Goal: Find contact information: Find contact information

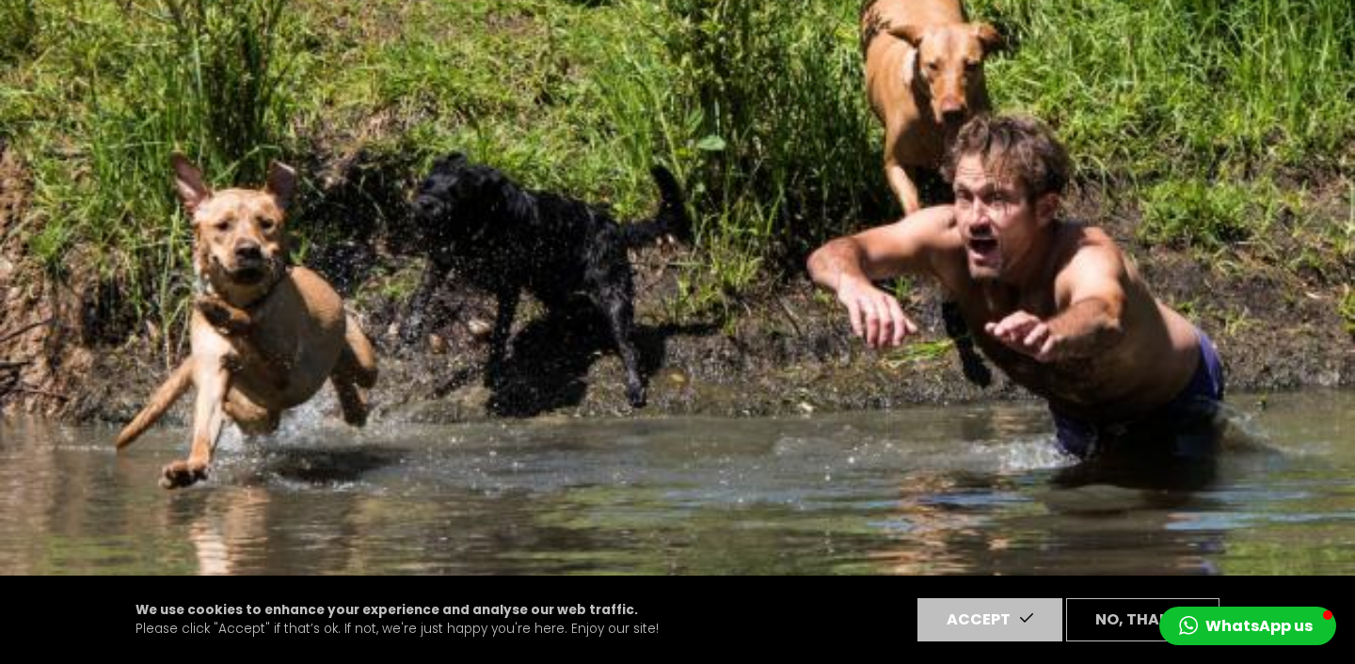
scroll to position [241, 0]
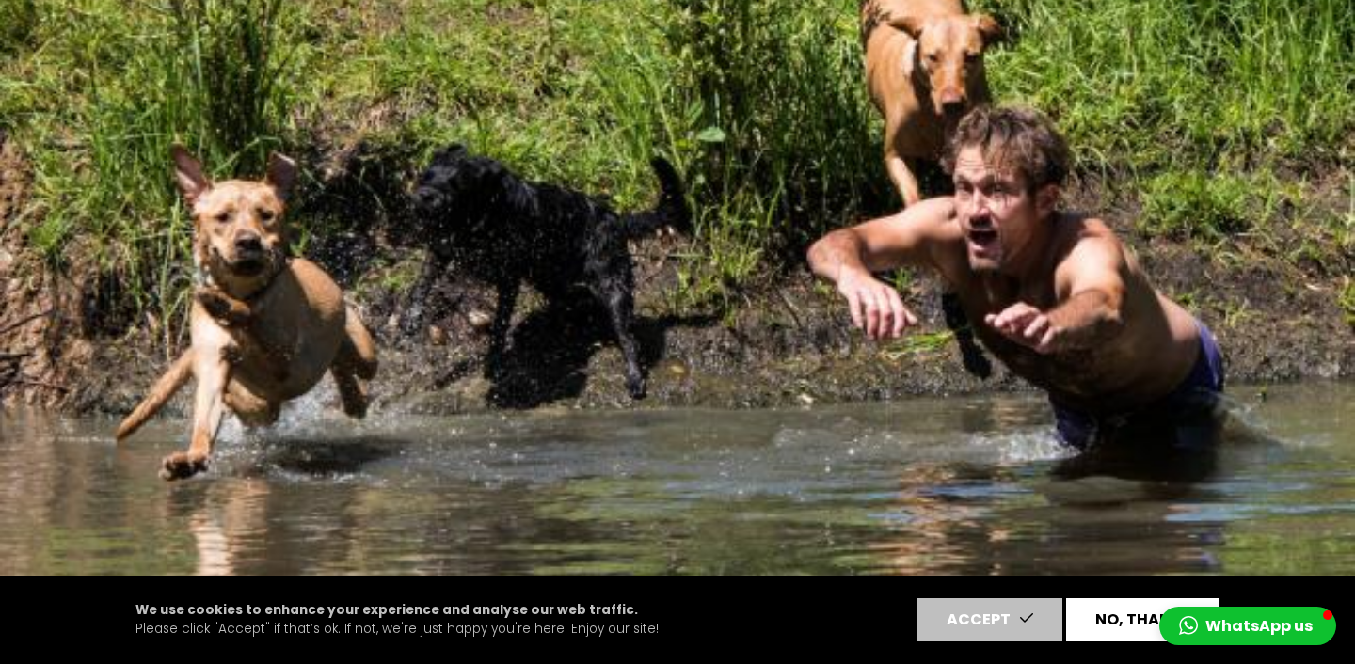
click at [1112, 616] on button "No, thanks" at bounding box center [1142, 619] width 153 height 43
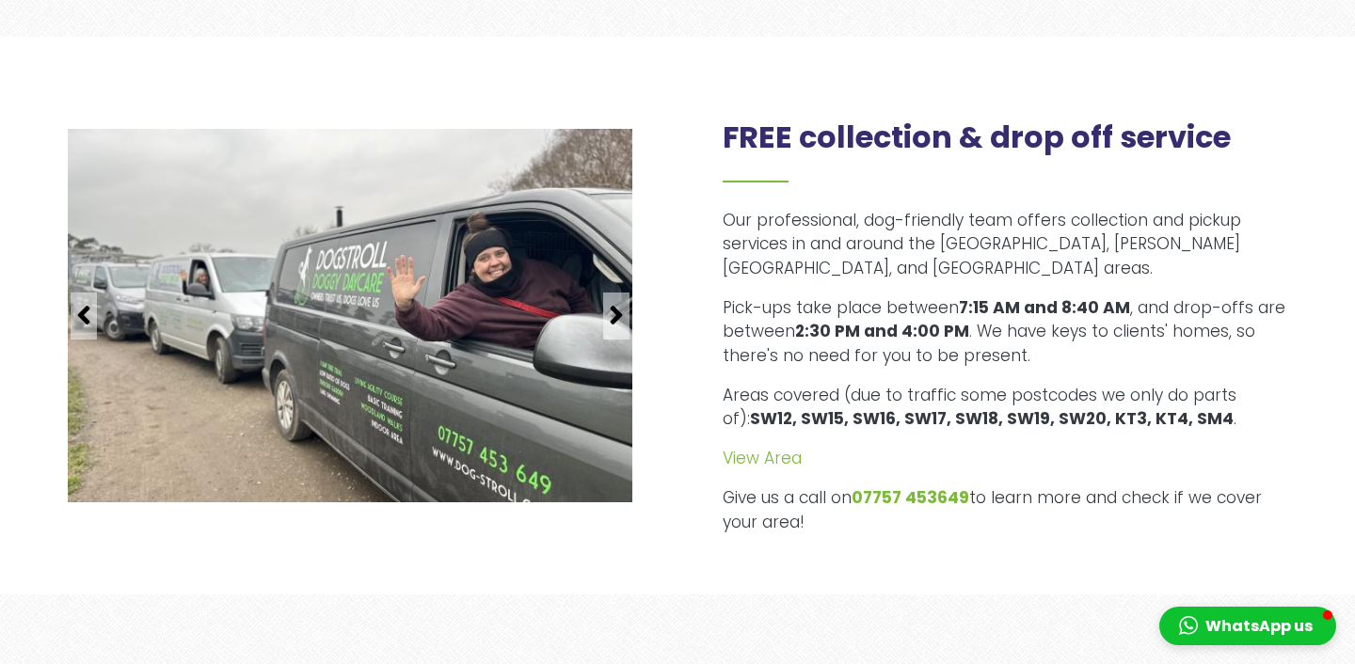
scroll to position [2192, 0]
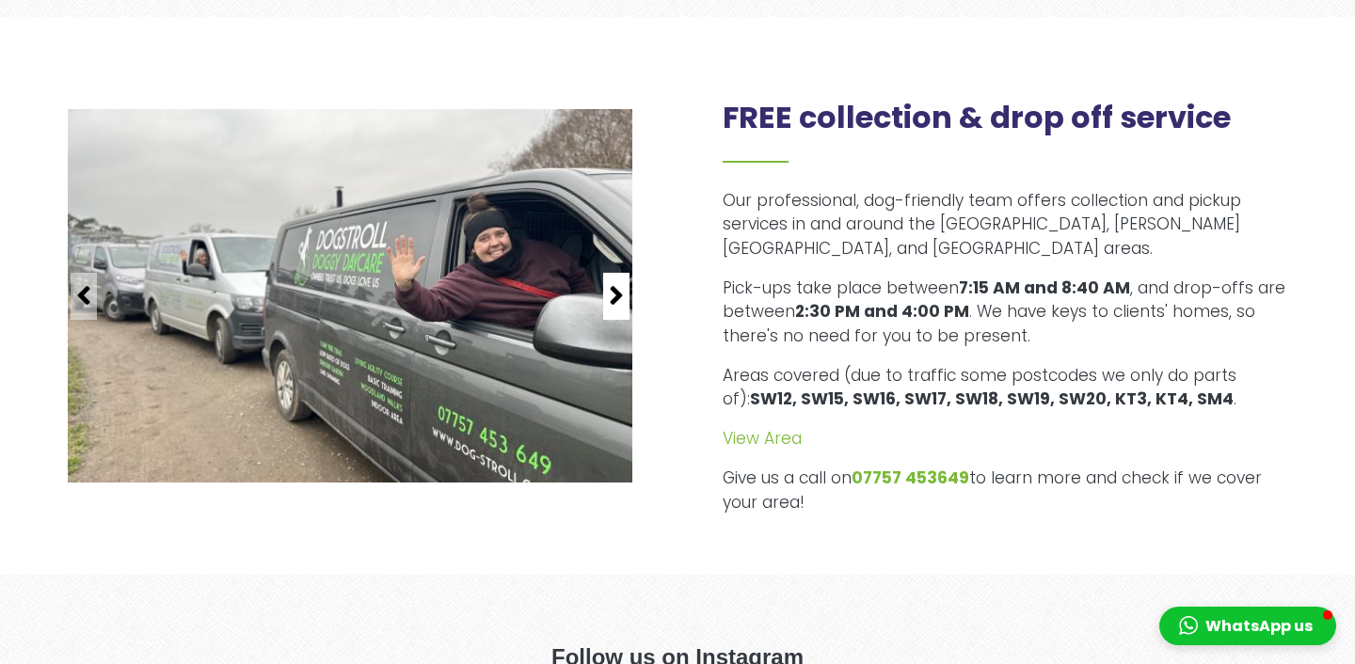
click at [622, 280] on icon "button" at bounding box center [616, 295] width 15 height 30
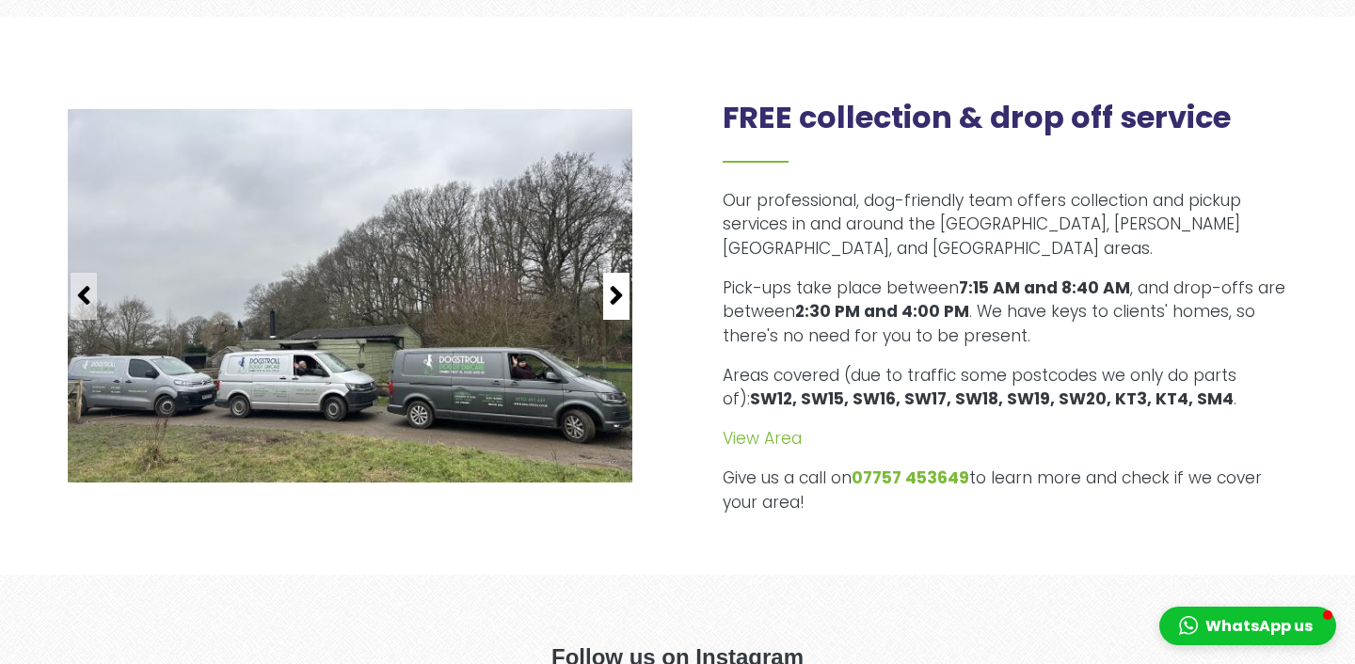
click at [622, 280] on icon "button" at bounding box center [616, 295] width 15 height 30
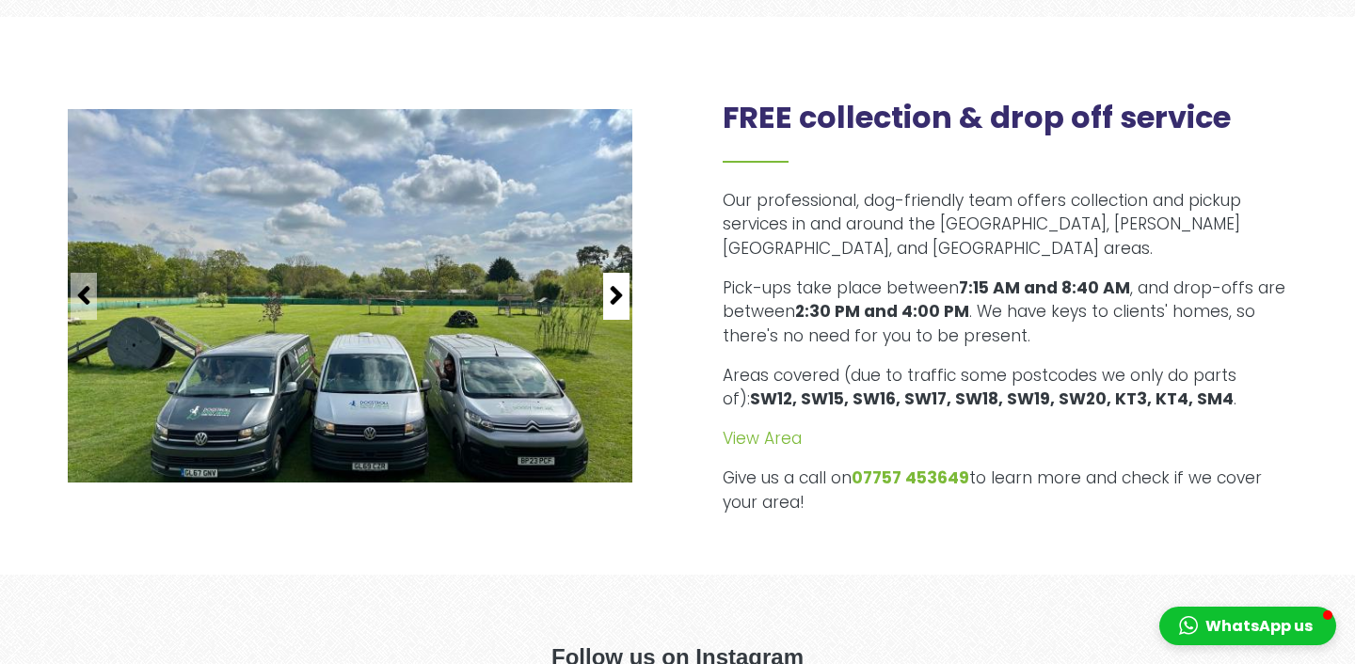
click at [622, 280] on icon "button" at bounding box center [616, 295] width 15 height 30
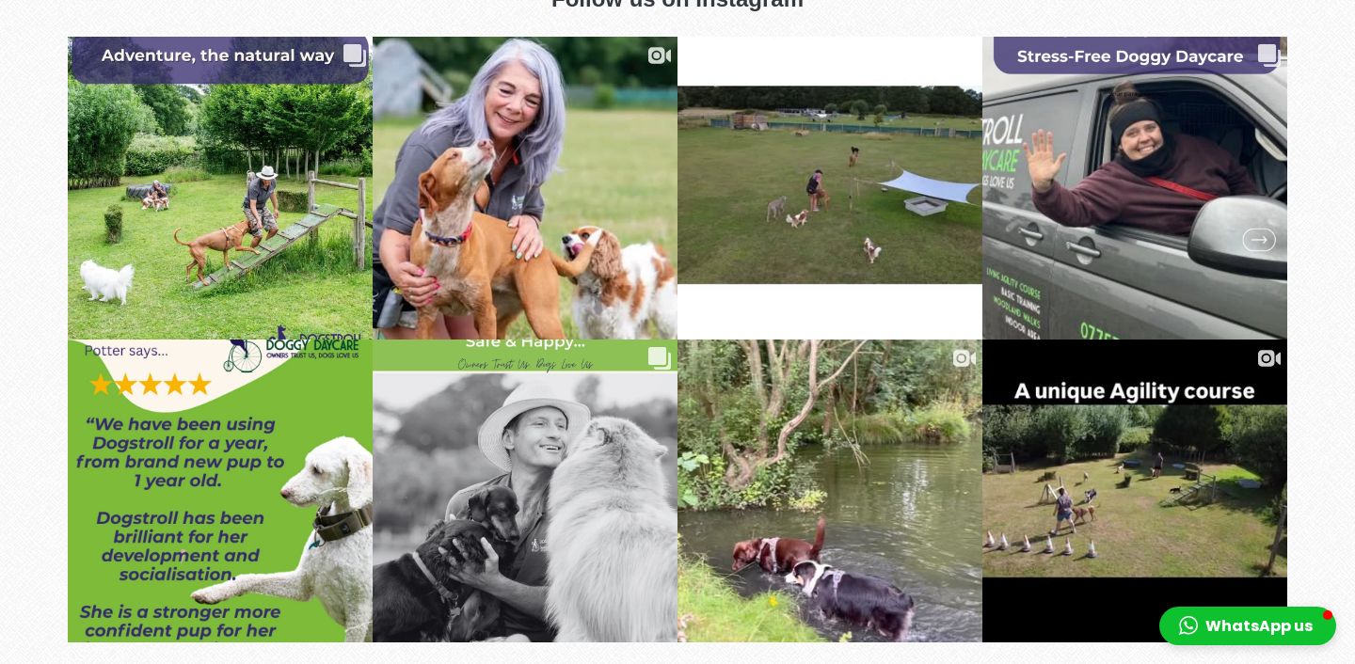
scroll to position [2885, 0]
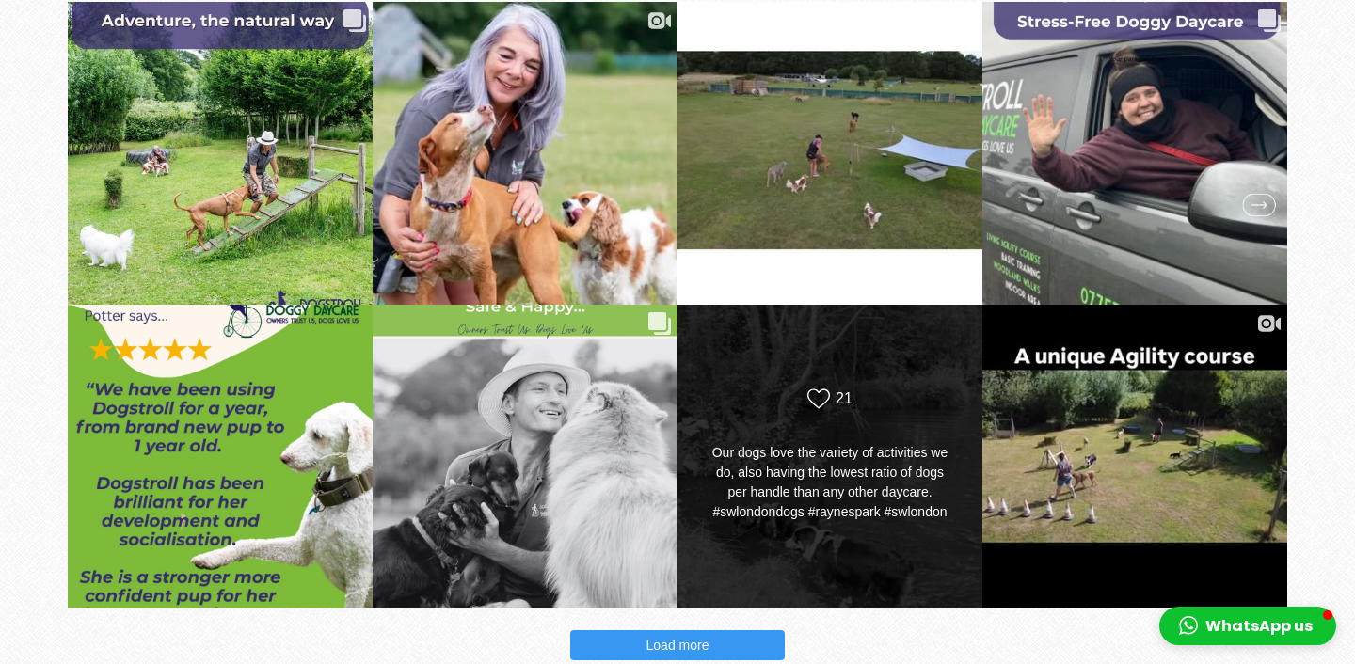
click at [810, 410] on div "Likes Count 21 Our dogs love the variety of activities we do, also having the l…" at bounding box center [831, 457] width 246 height 138
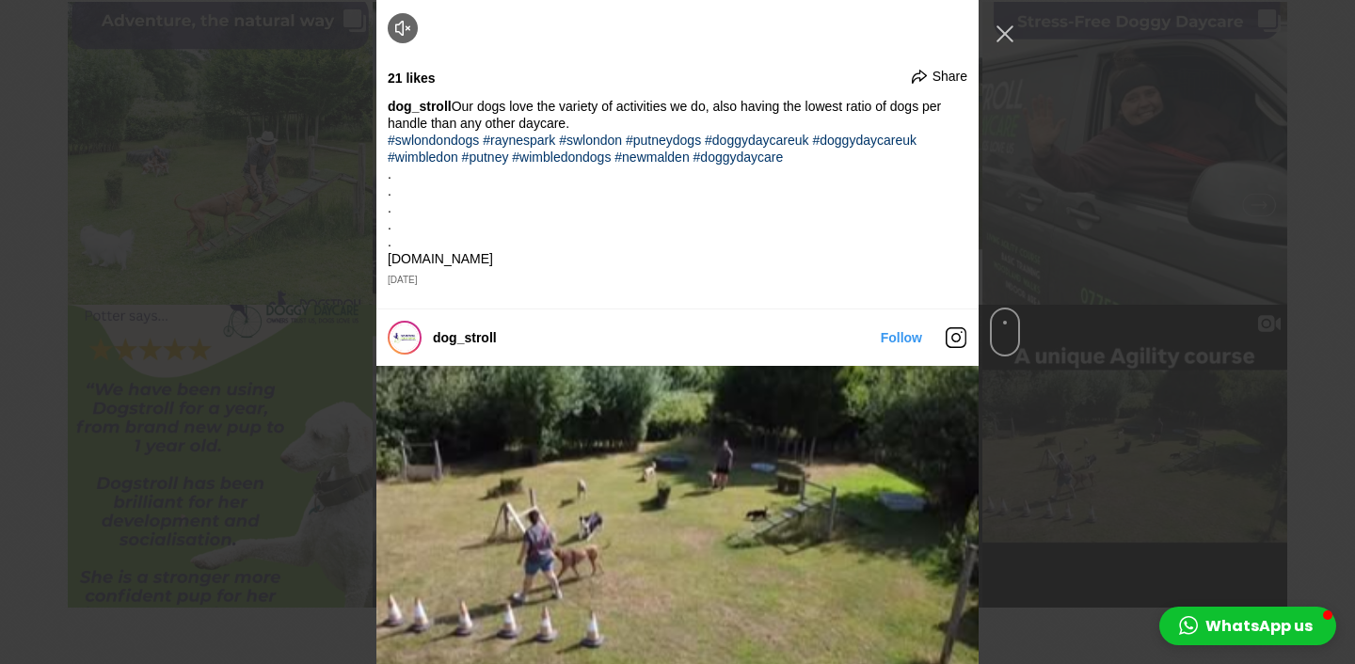
scroll to position [2367, 0]
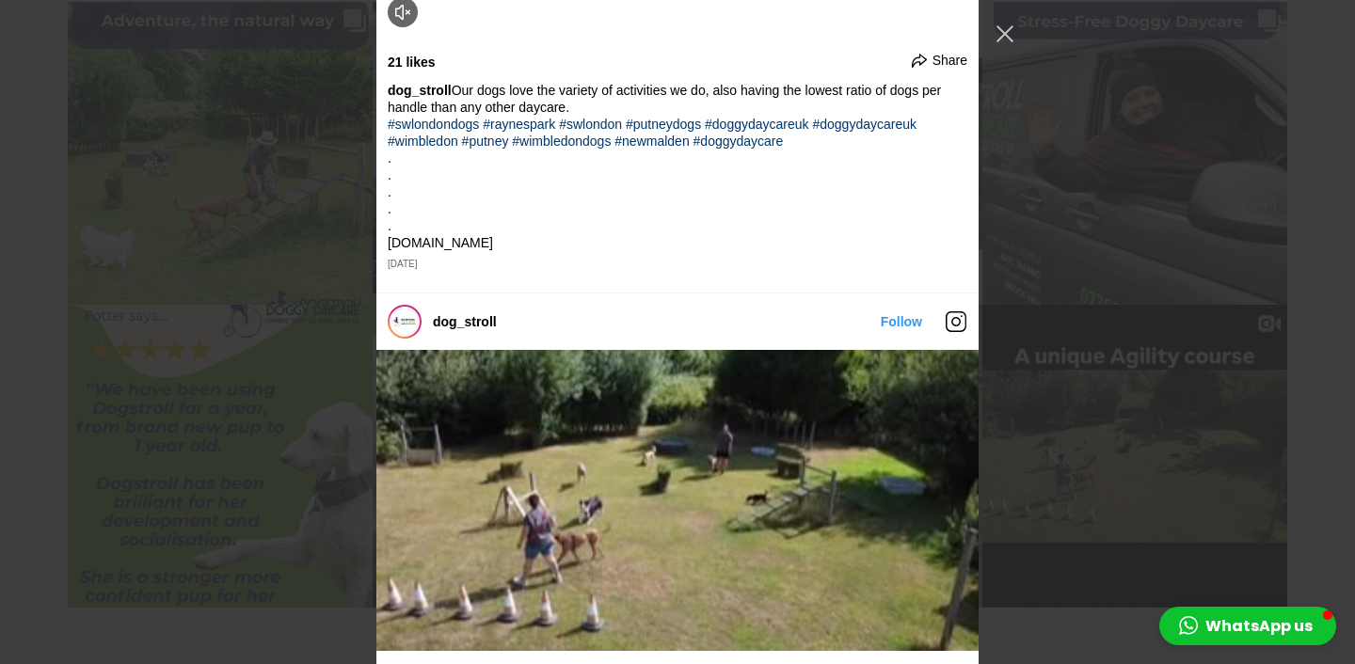
click at [1170, 196] on div "dog_stroll Follow" at bounding box center [677, 332] width 1355 height 664
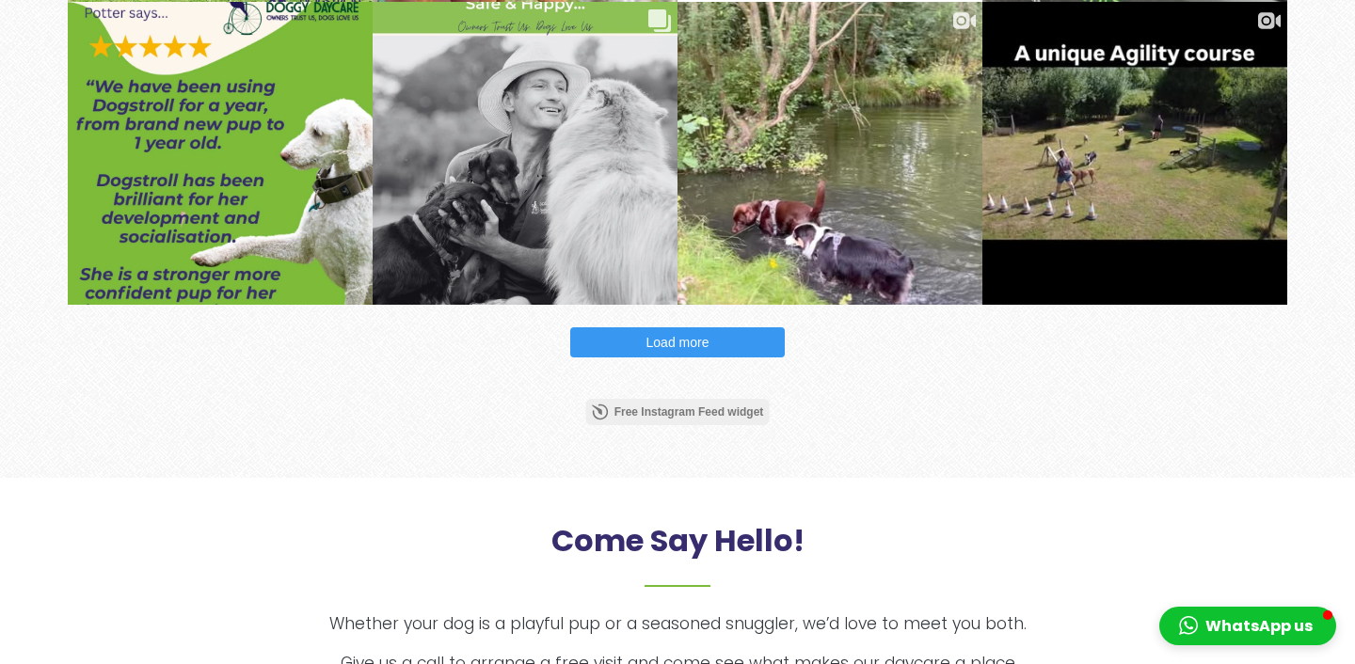
scroll to position [3194, 0]
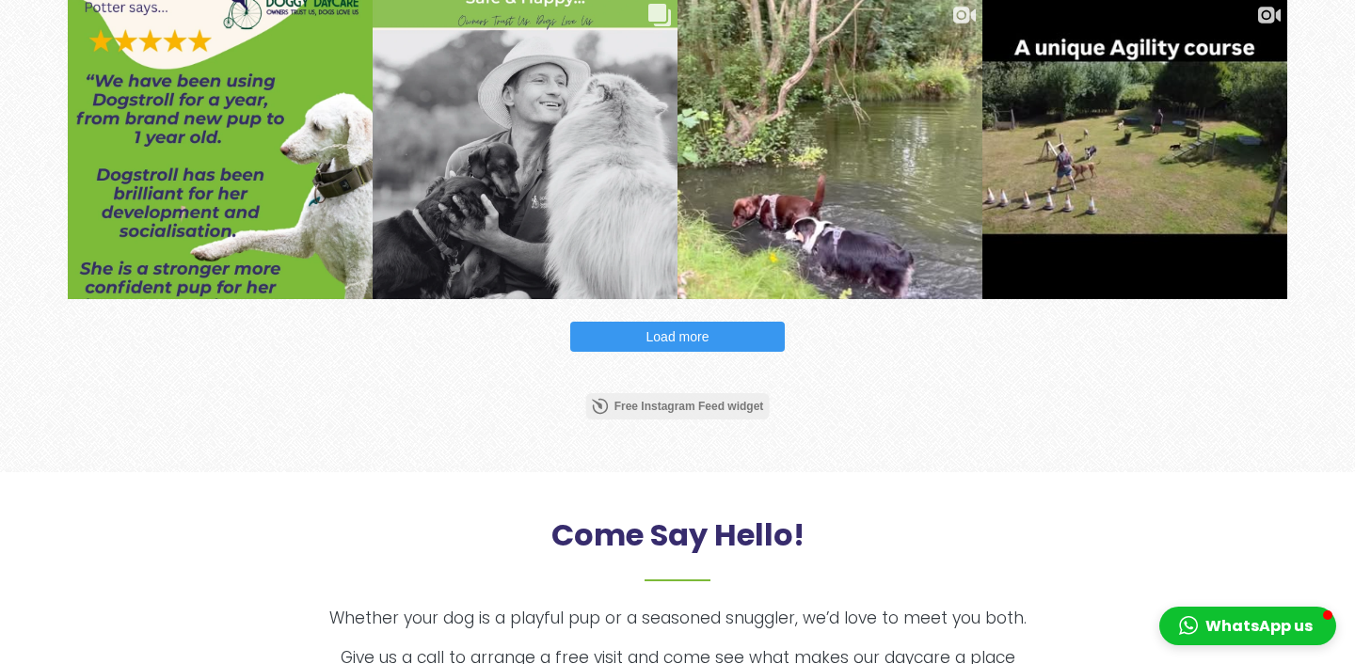
click at [737, 322] on button "Load more" at bounding box center [677, 337] width 215 height 30
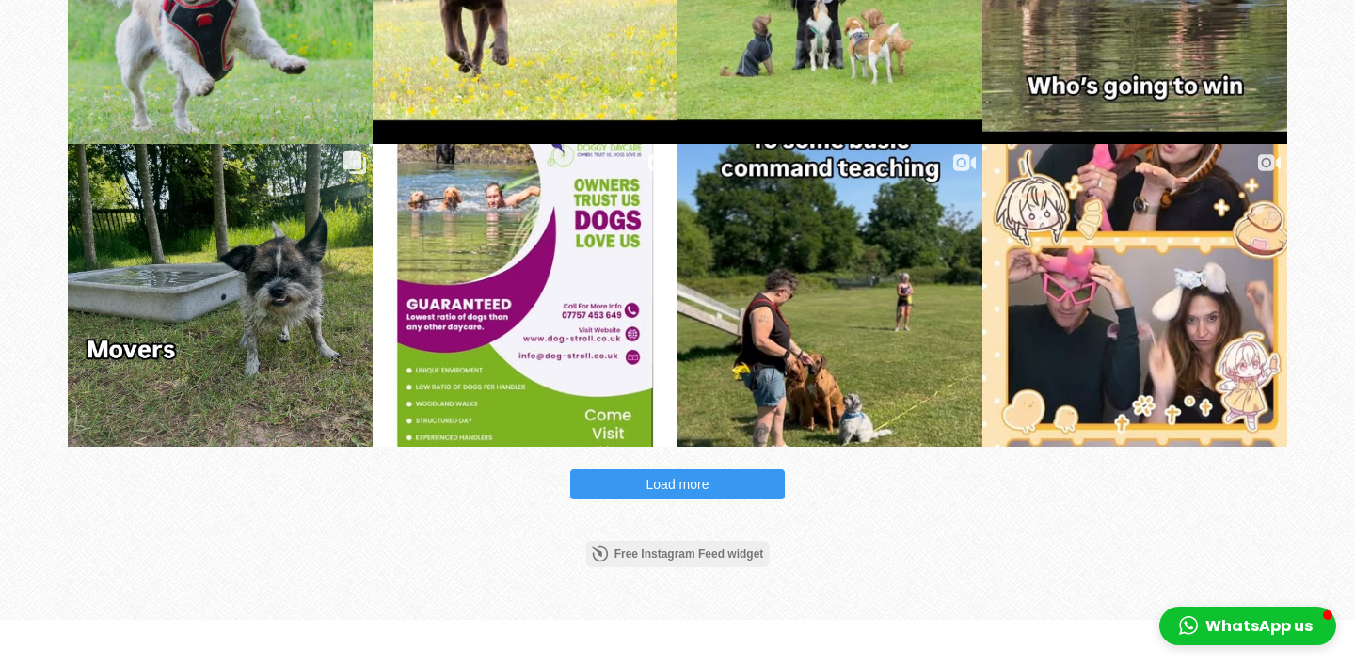
scroll to position [3664, 0]
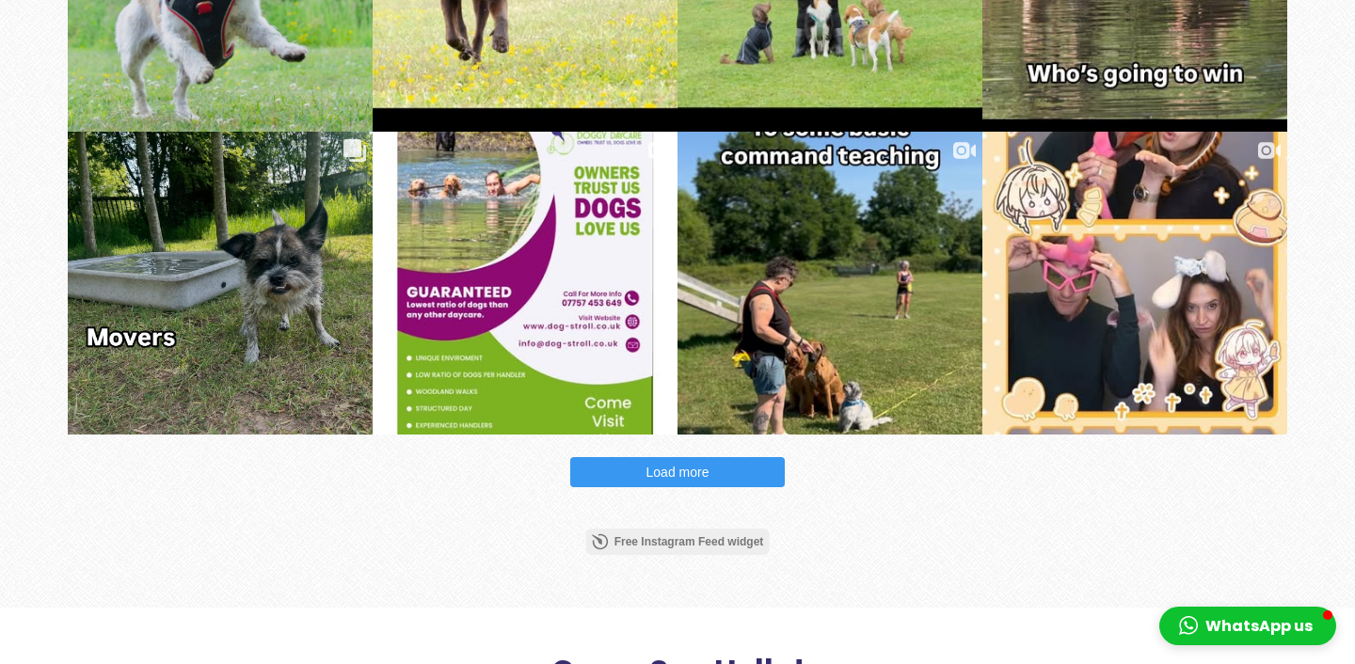
click at [717, 457] on button "Load more" at bounding box center [677, 472] width 215 height 30
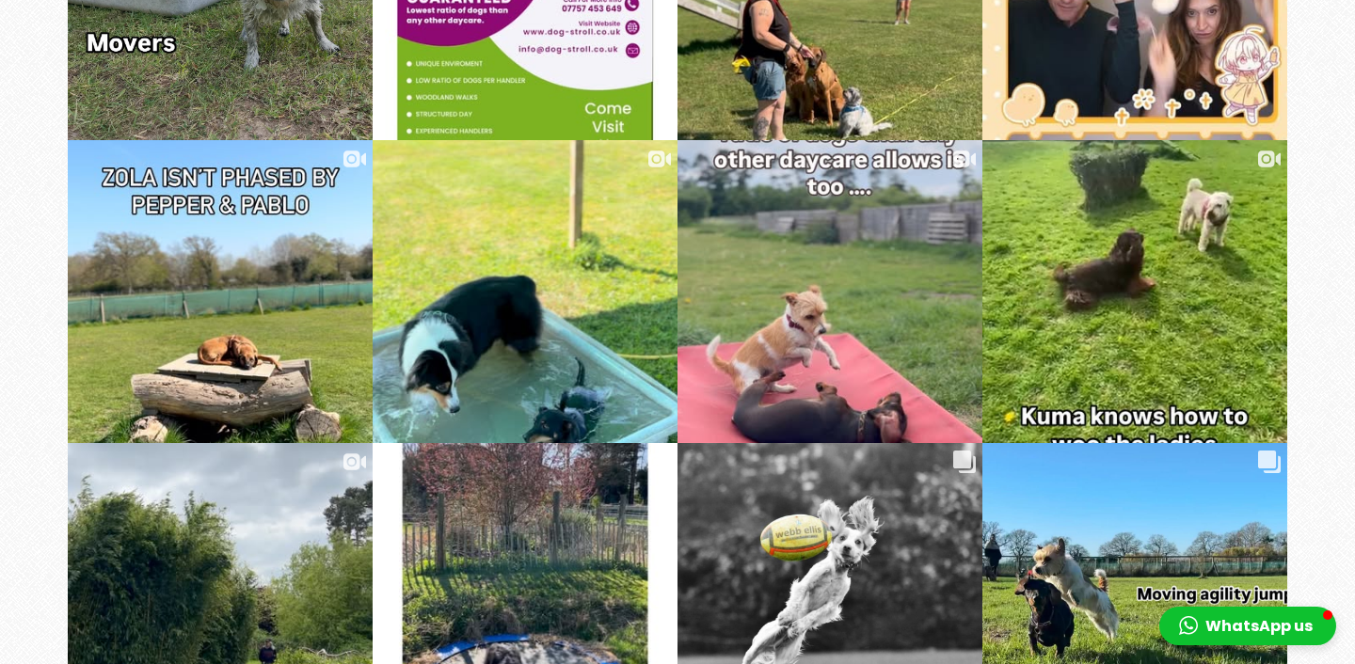
scroll to position [3960, 0]
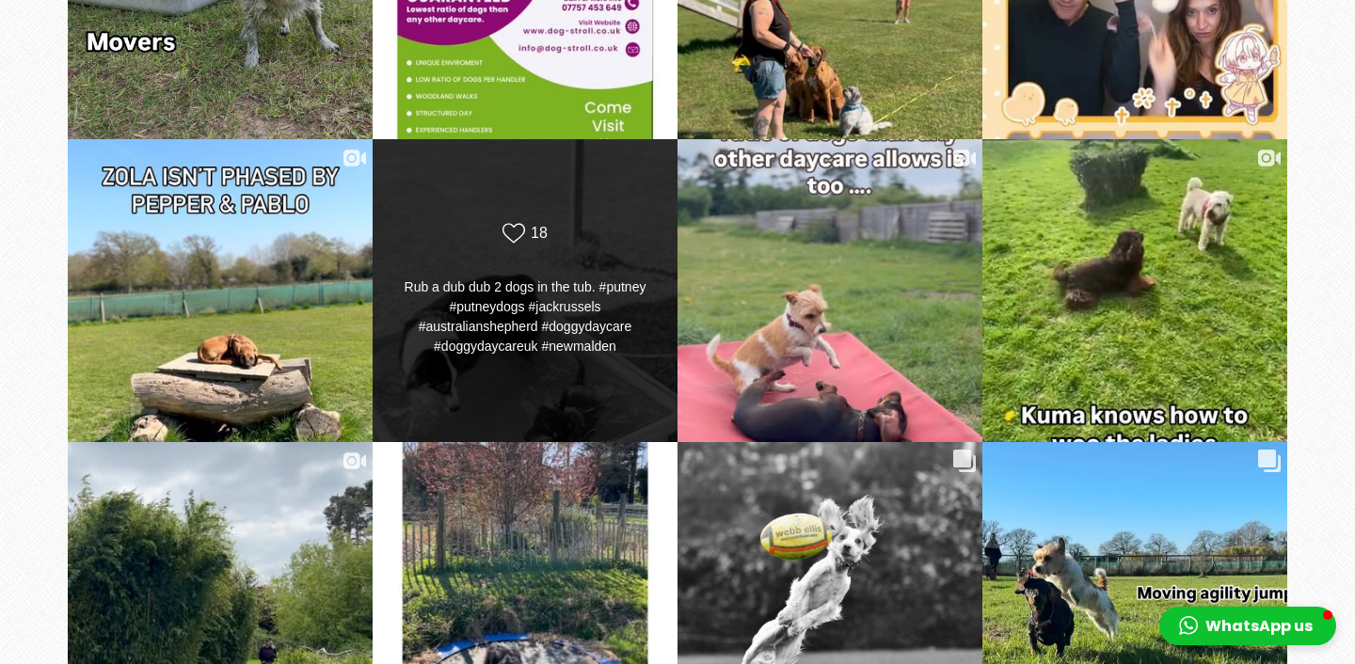
click at [530, 320] on div "Rub a dub dub 2 dogs in the tub. #putney #putneydogs #jackrussels #australiansh…" at bounding box center [526, 317] width 246 height 79
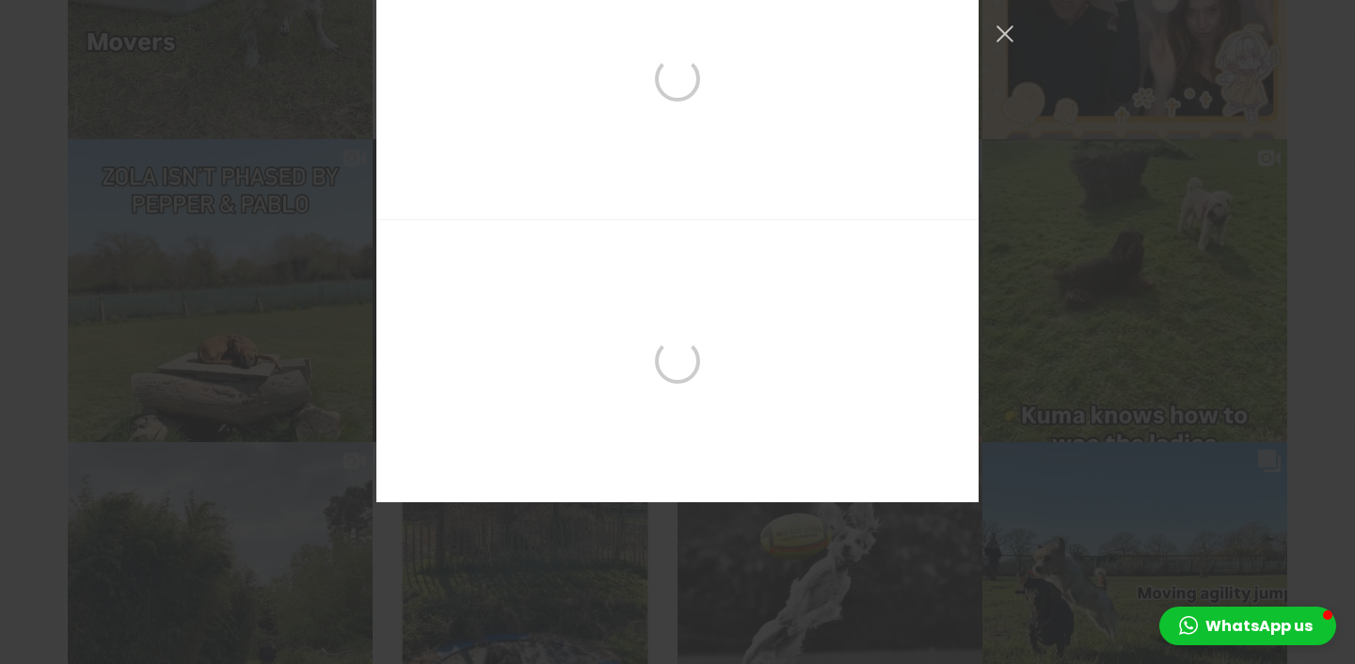
scroll to position [11323, 0]
click at [1142, 294] on div "dog_stroll Follow" at bounding box center [677, 332] width 1355 height 664
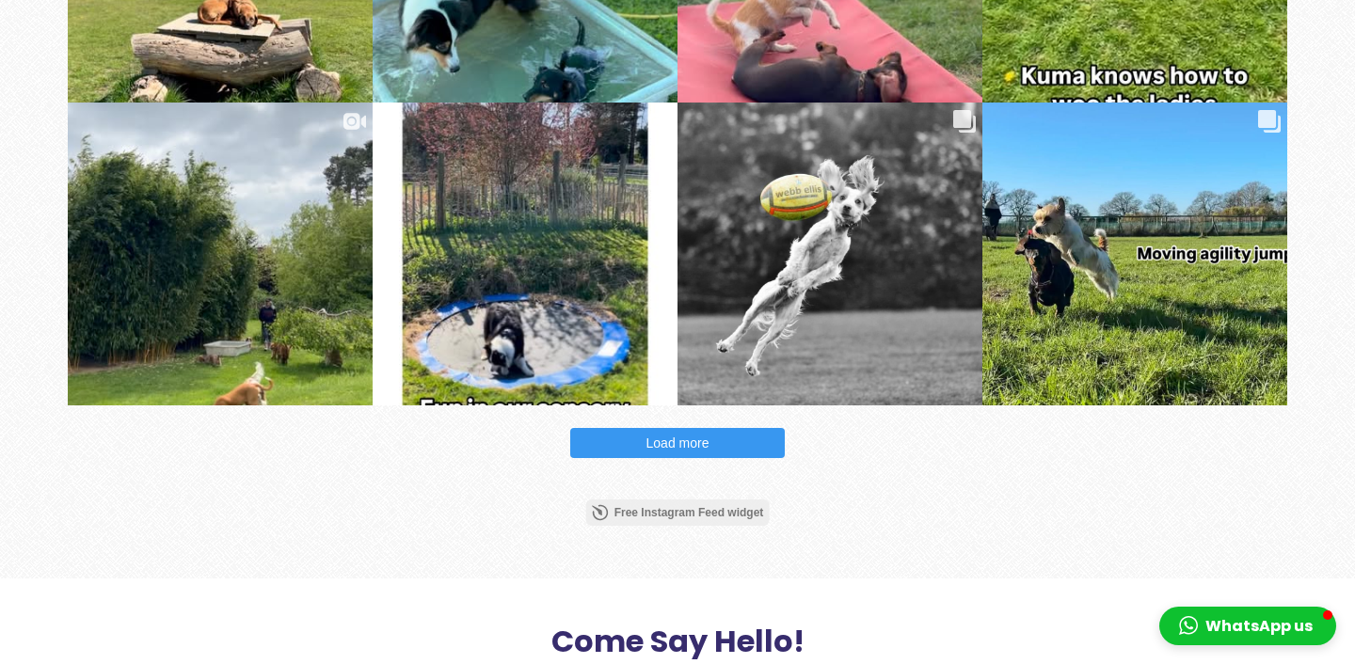
scroll to position [4300, 0]
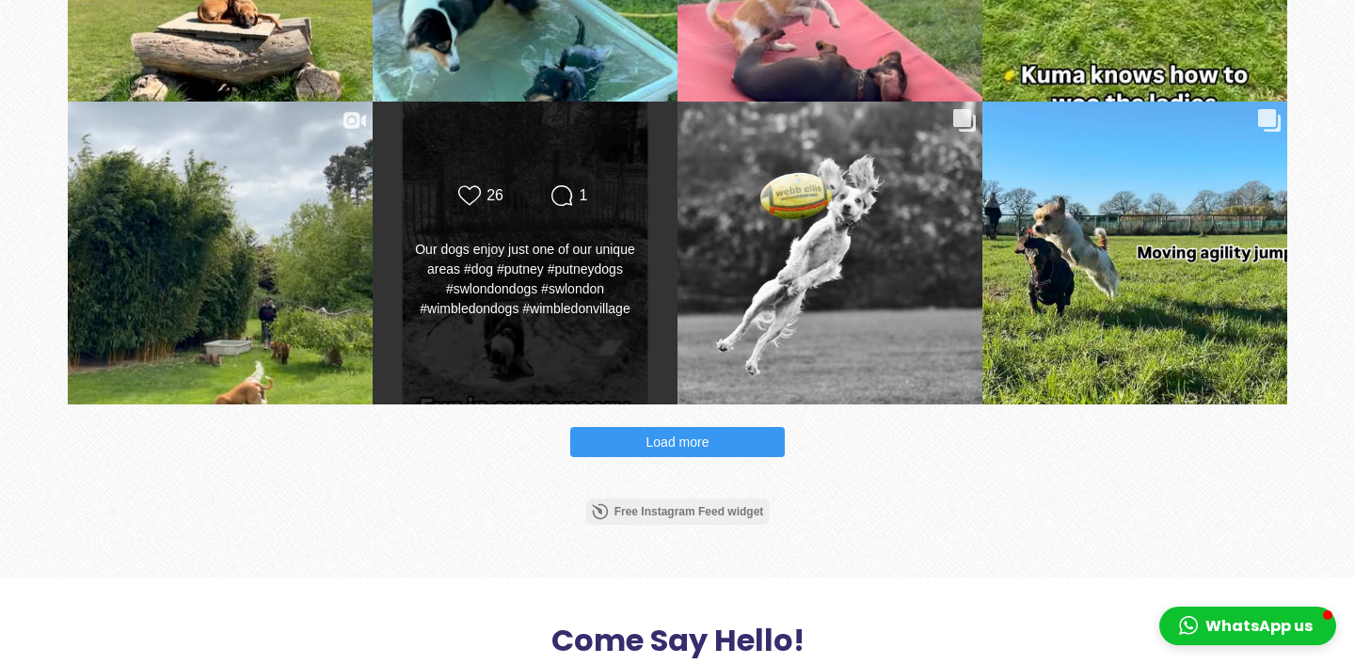
click at [564, 275] on div "Our dogs enjoy just one of our unique areas #dog #putney #putneydogs #swlondond…" at bounding box center [526, 279] width 246 height 79
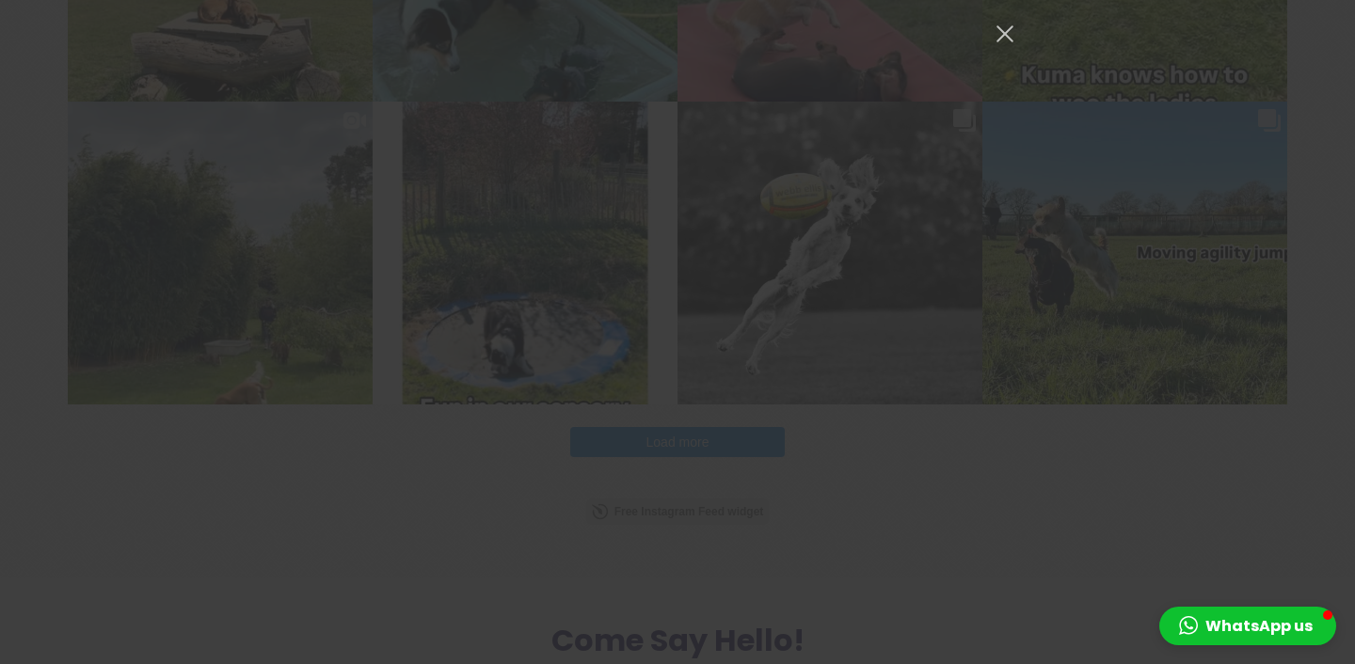
scroll to position [16495, 0]
click at [1081, 299] on div "dog_stroll Follow" at bounding box center [677, 332] width 1355 height 664
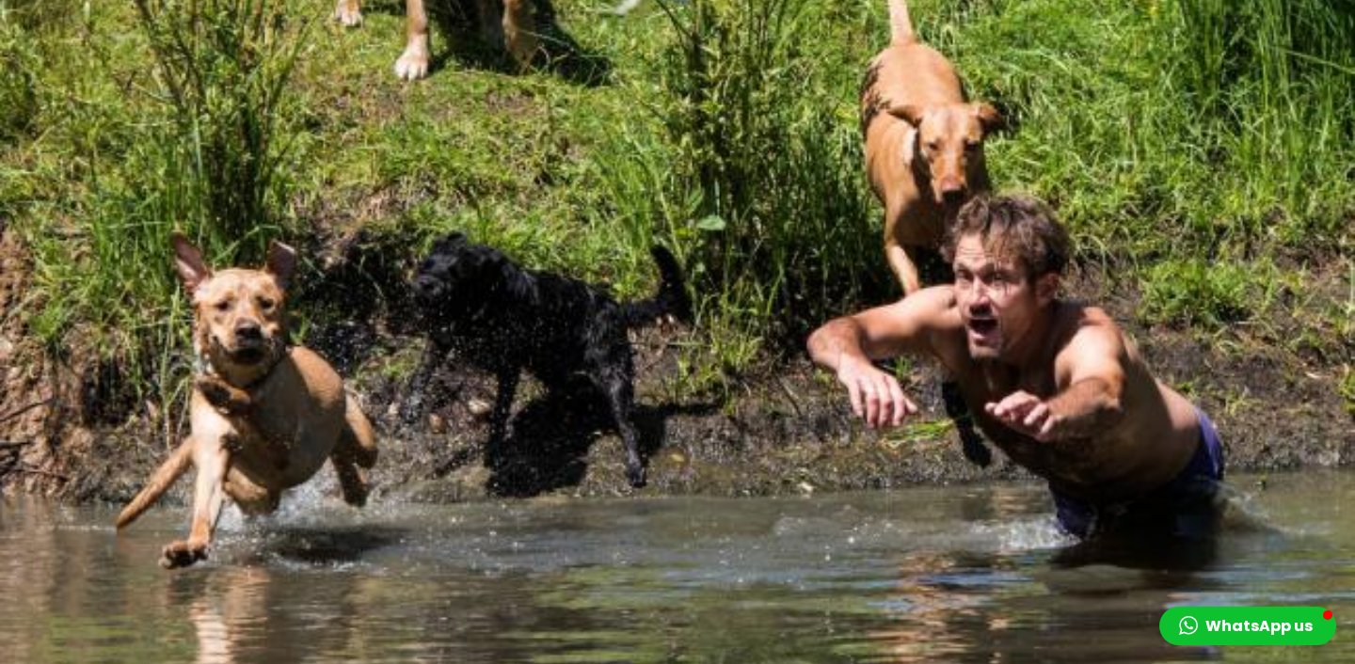
scroll to position [0, 0]
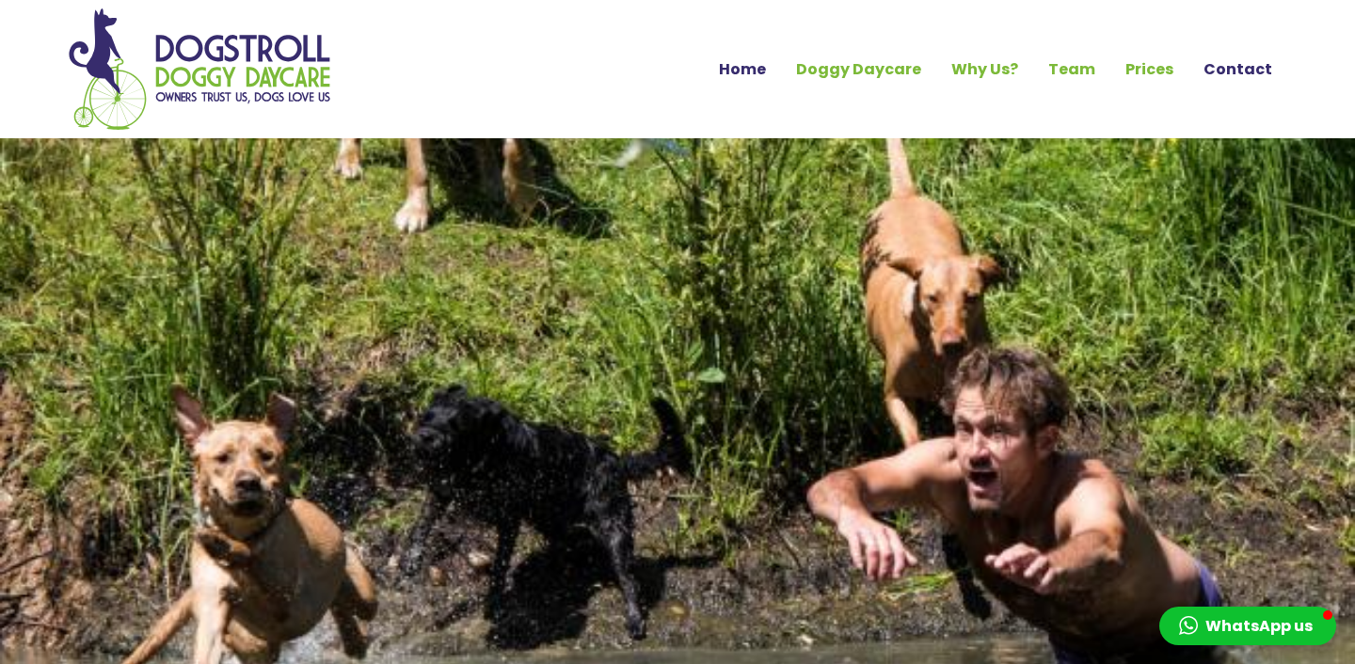
click at [1250, 65] on link "Contact" at bounding box center [1238, 70] width 99 height 32
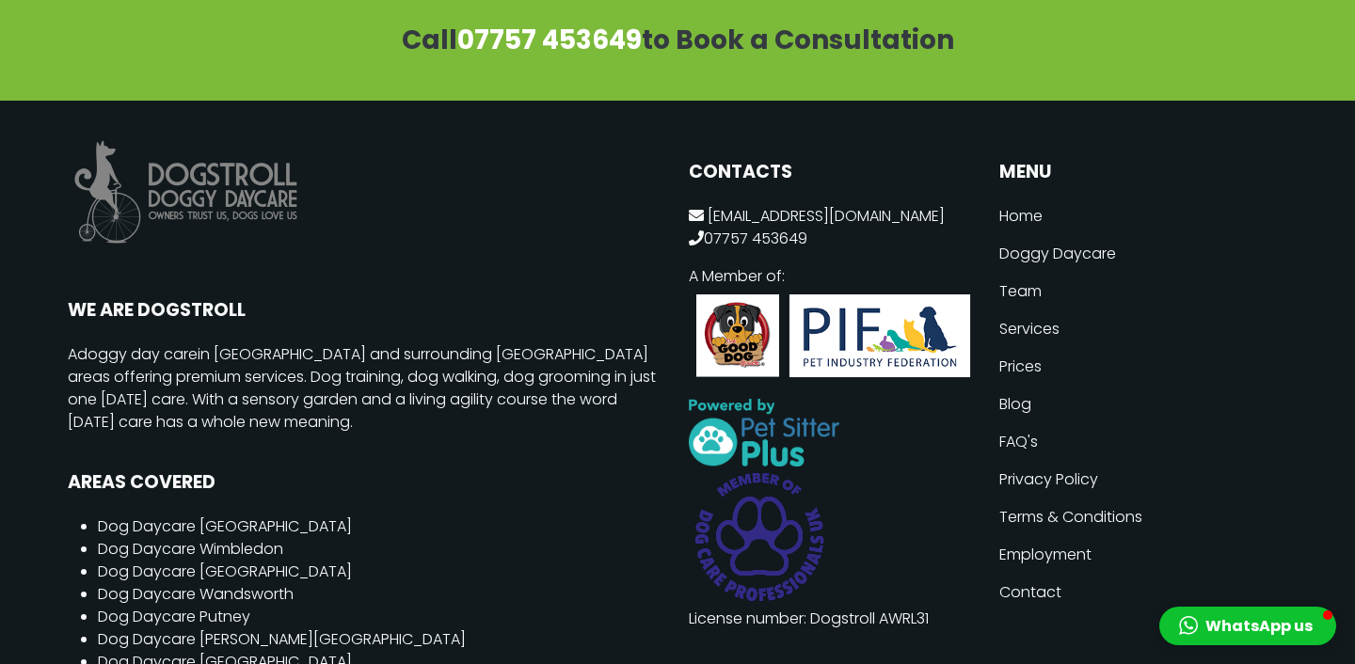
scroll to position [2902, 0]
